Goal: Obtain resource: Download file/media

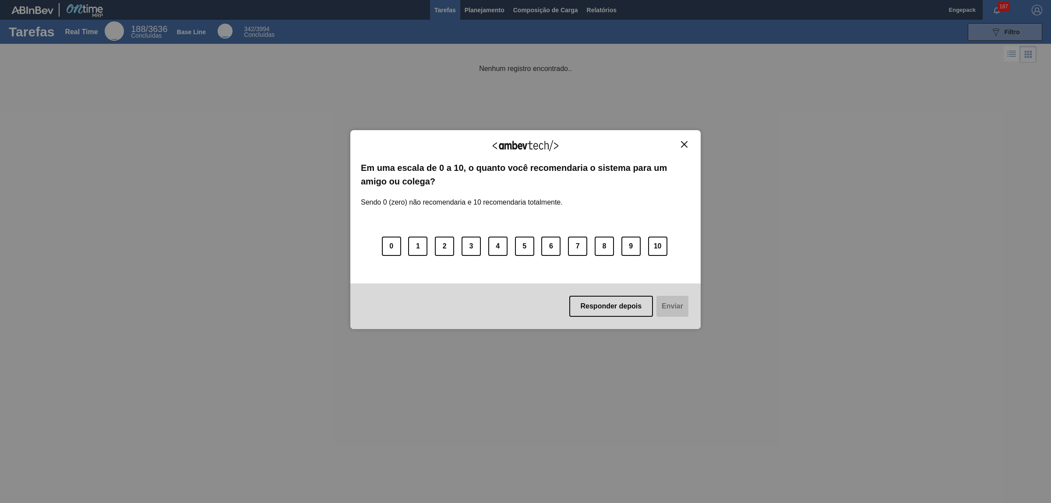
click at [682, 143] on img "Close" at bounding box center [684, 144] width 7 height 7
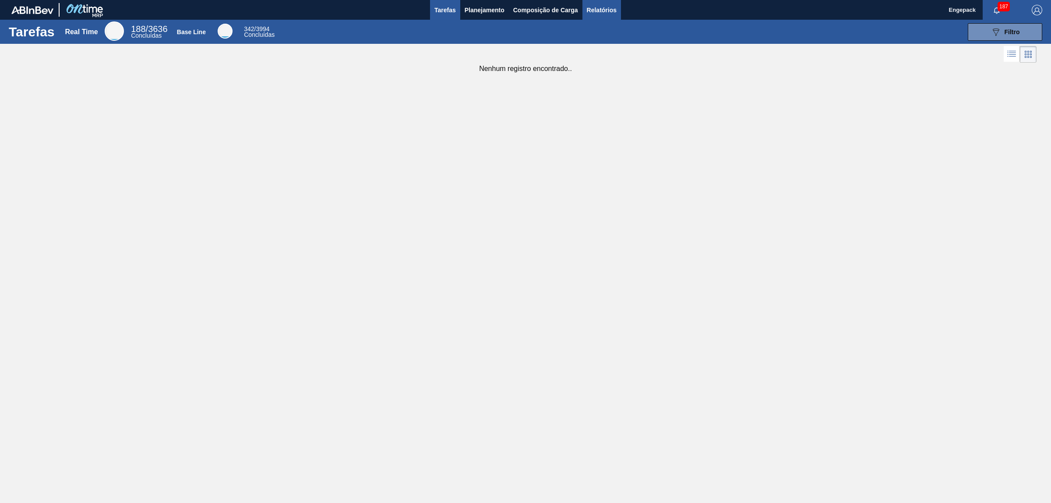
click at [601, 5] on span "Relatórios" at bounding box center [602, 10] width 30 height 11
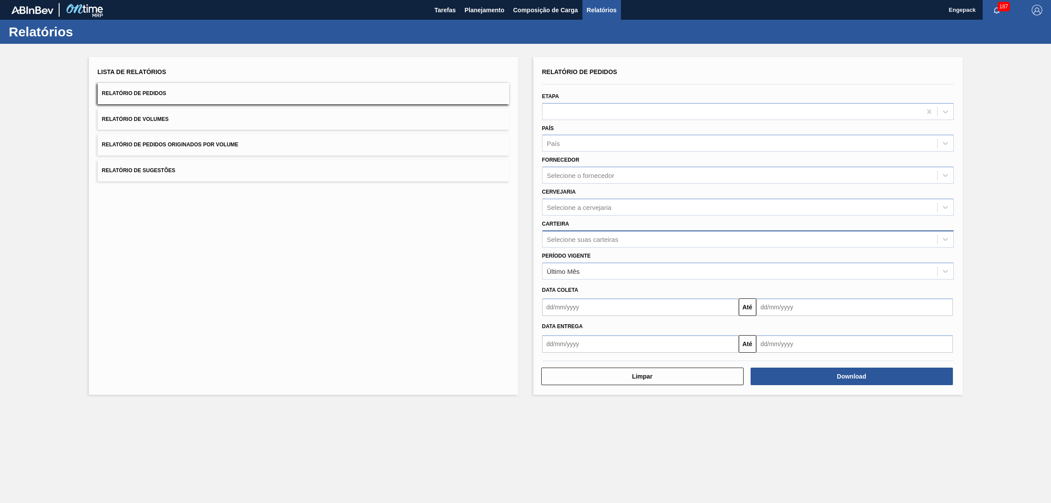
click at [579, 241] on div "Selecione suas carteiras" at bounding box center [582, 238] width 71 height 7
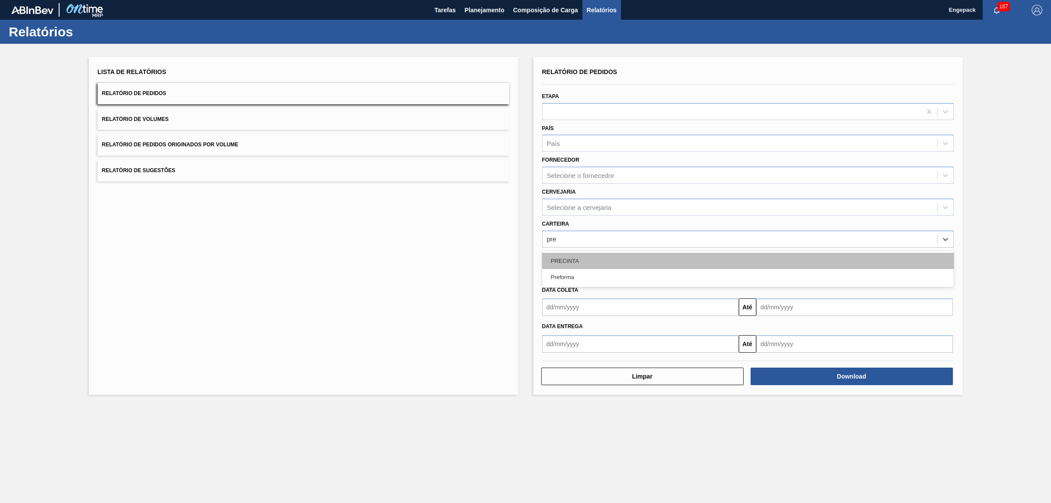
type input "pref"
click at [637, 259] on div "Preforma" at bounding box center [748, 261] width 412 height 16
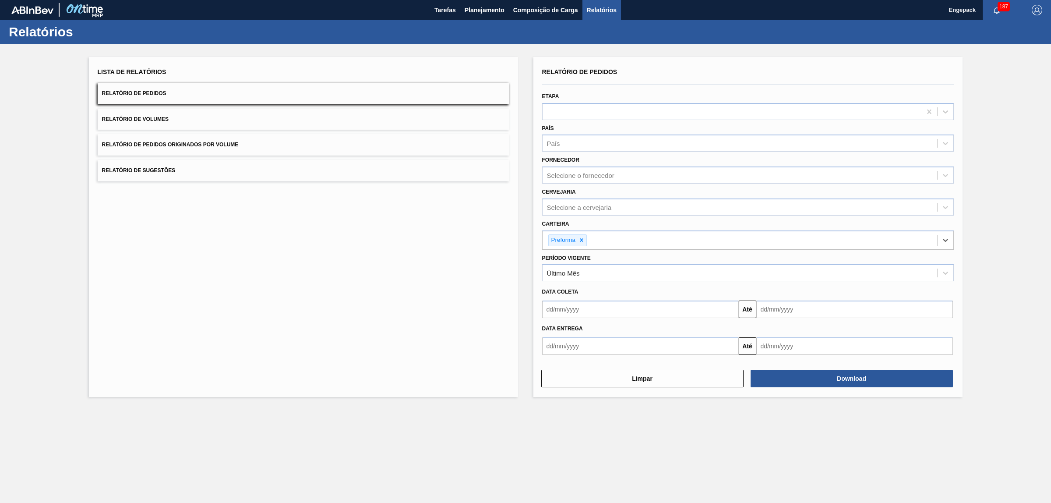
click at [582, 304] on input "text" at bounding box center [640, 309] width 197 height 18
click at [565, 358] on div "1" at bounding box center [566, 358] width 12 height 12
type input "[DATE]"
click at [763, 309] on input "text" at bounding box center [854, 309] width 197 height 18
click at [793, 419] on div "30" at bounding box center [795, 415] width 12 height 12
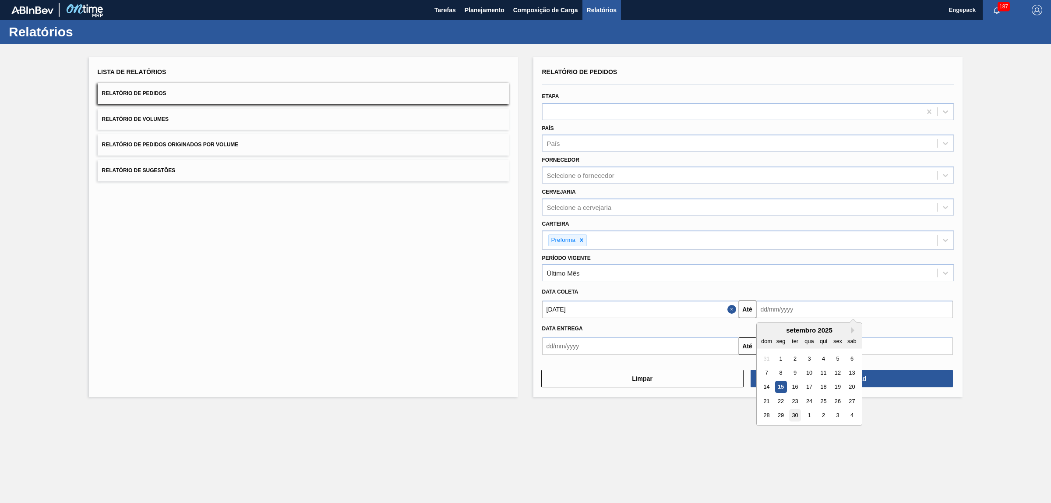
type input "[DATE]"
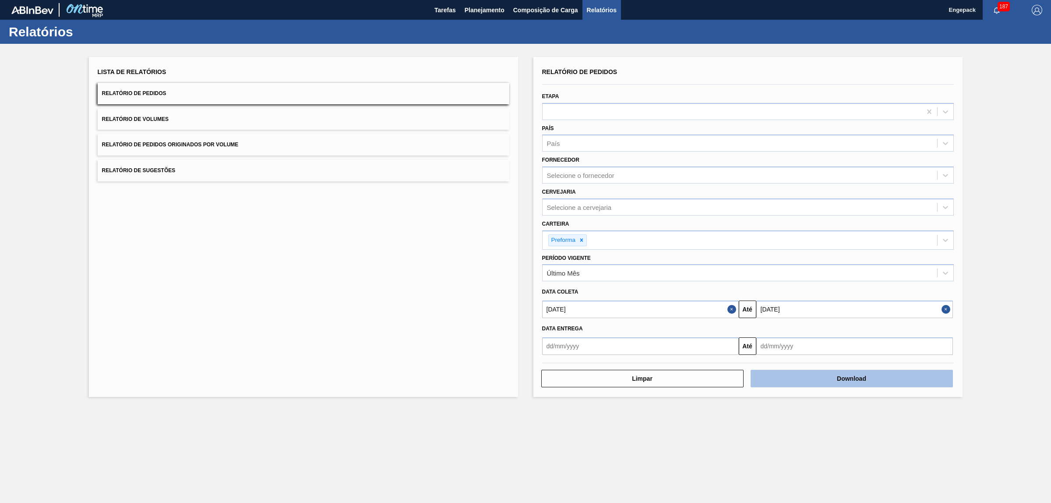
click at [845, 381] on button "Download" at bounding box center [852, 379] width 202 height 18
